Goal: Check status: Check status

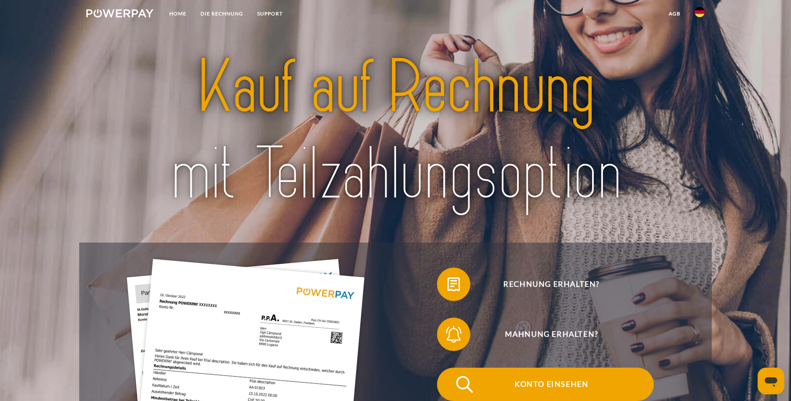
click at [449, 368] on span "Konto einsehen" at bounding box center [551, 384] width 204 height 33
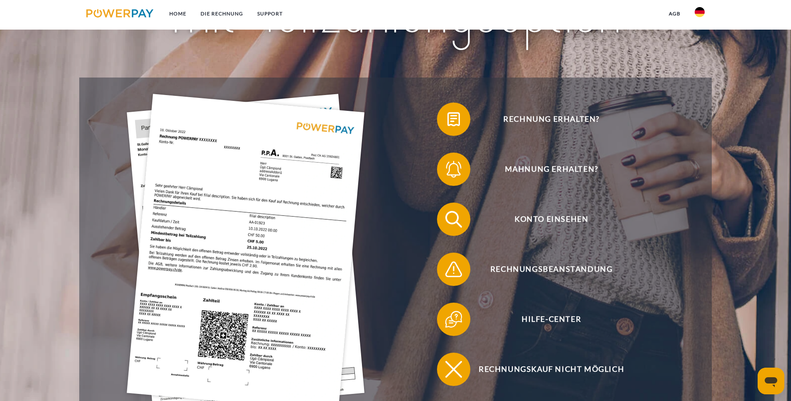
scroll to position [167, 0]
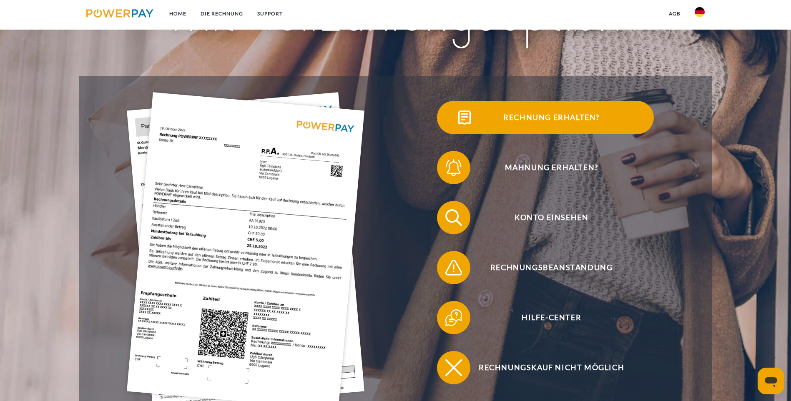
click at [449, 128] on span "Rechnung erhalten?" at bounding box center [551, 117] width 204 height 33
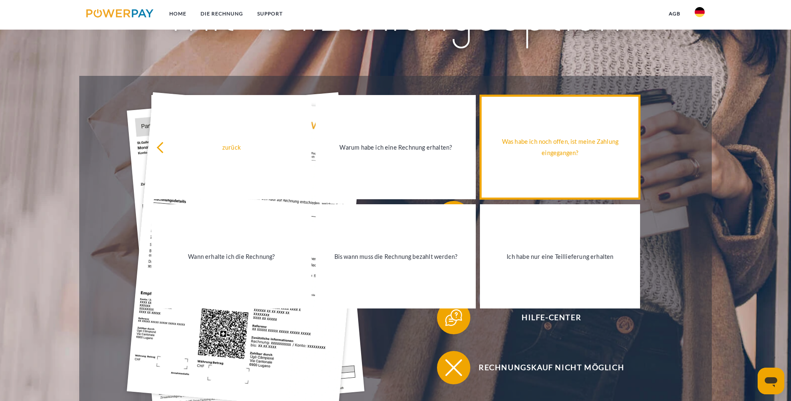
click at [559, 143] on div "Was habe ich noch offen, ist meine Zahlung eingegangen?" at bounding box center [560, 147] width 150 height 23
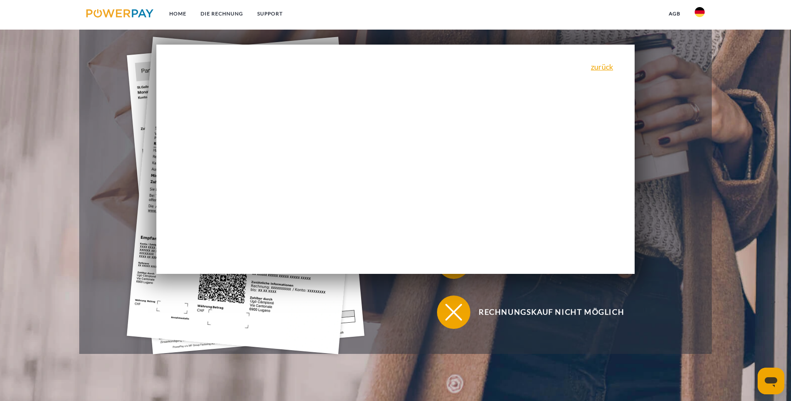
scroll to position [83, 0]
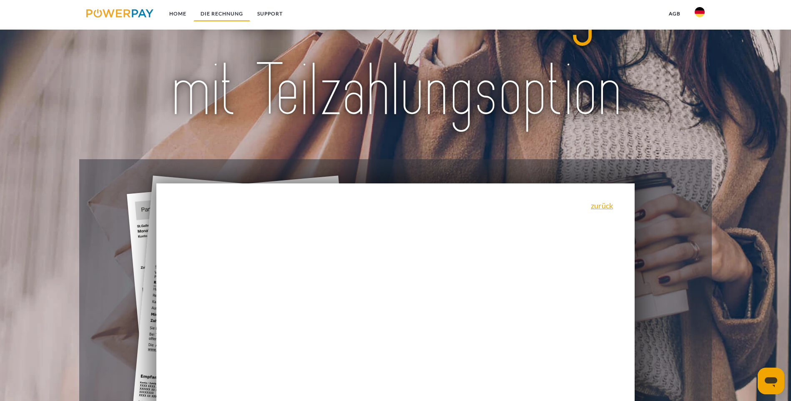
click at [210, 14] on link "DIE RECHNUNG" at bounding box center [222, 13] width 57 height 15
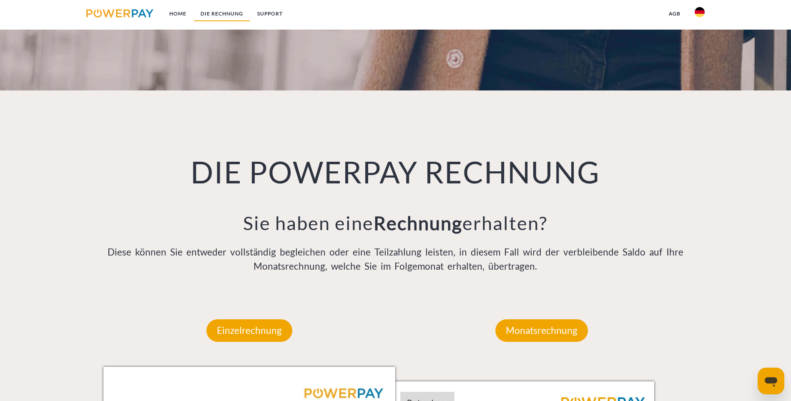
scroll to position [548, 0]
click at [231, 319] on p "Einzelrechnung" at bounding box center [249, 330] width 86 height 23
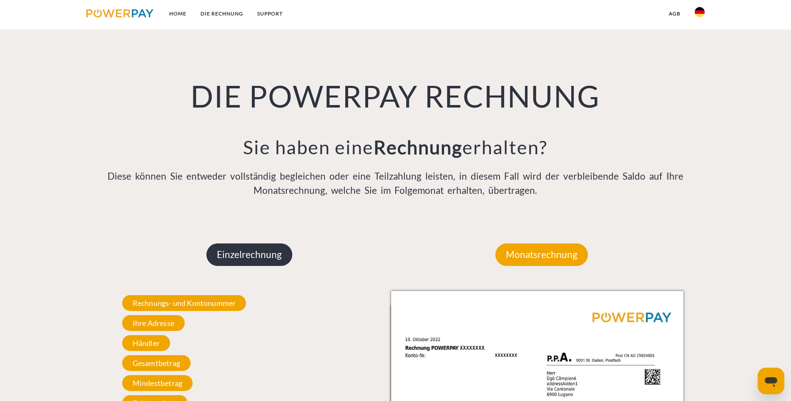
scroll to position [673, 0]
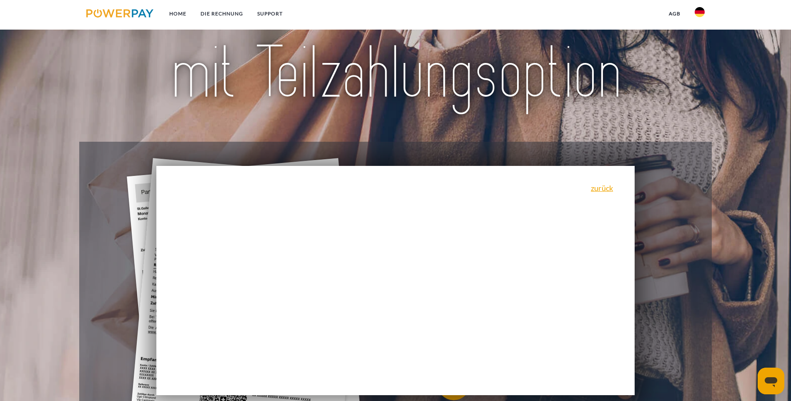
scroll to position [83, 0]
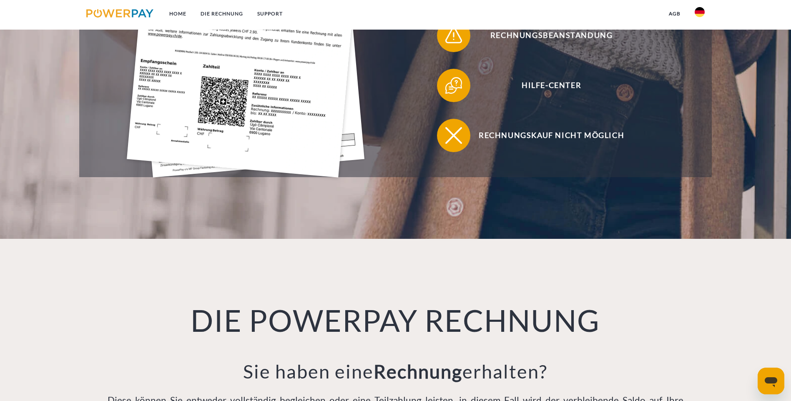
scroll to position [167, 0]
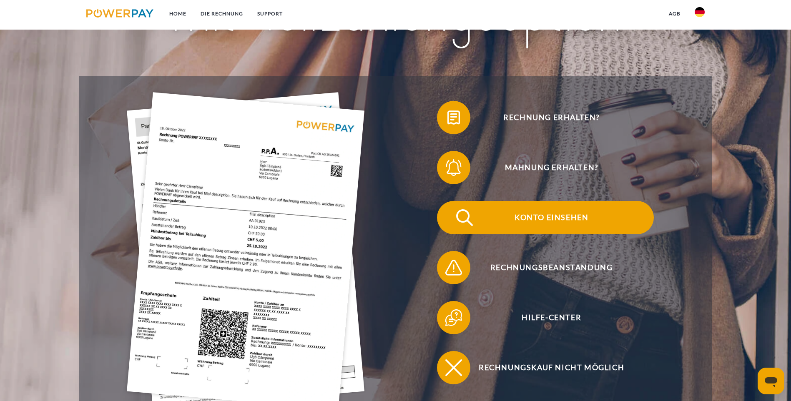
click at [449, 201] on span "Konto einsehen" at bounding box center [551, 217] width 204 height 33
